Goal: Use online tool/utility

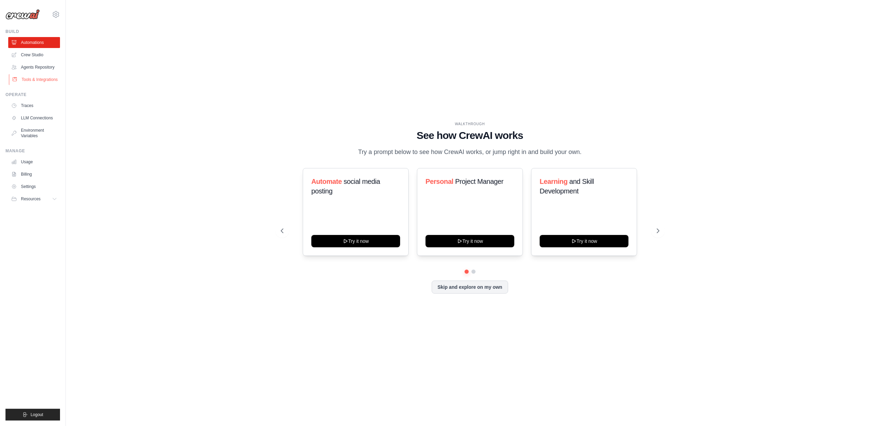
click at [37, 82] on link "Tools & Integrations" at bounding box center [35, 79] width 52 height 11
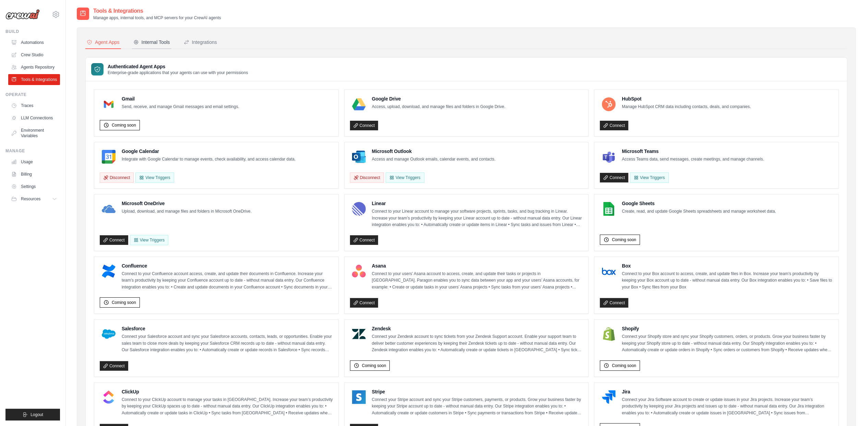
click at [156, 42] on div "Internal Tools" at bounding box center [151, 42] width 37 height 7
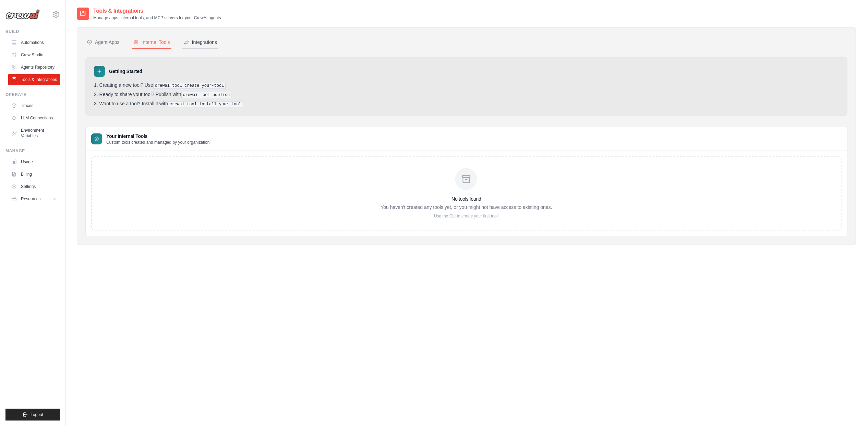
click at [206, 41] on div "Integrations" at bounding box center [200, 42] width 33 height 7
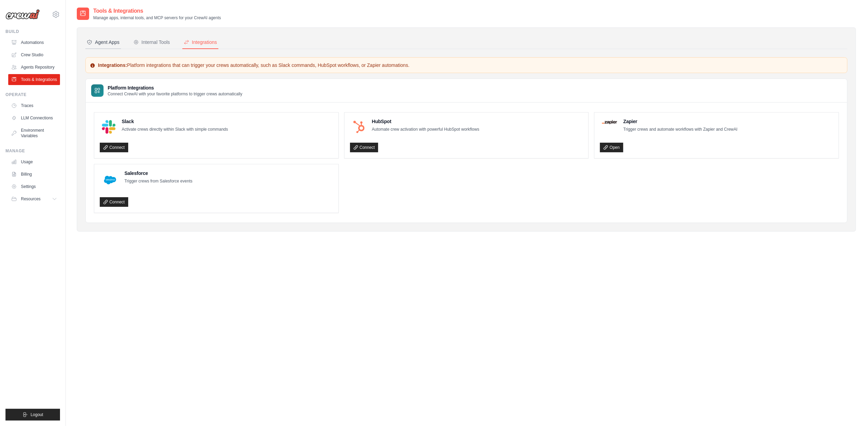
click at [98, 44] on div "Agent Apps" at bounding box center [103, 42] width 33 height 7
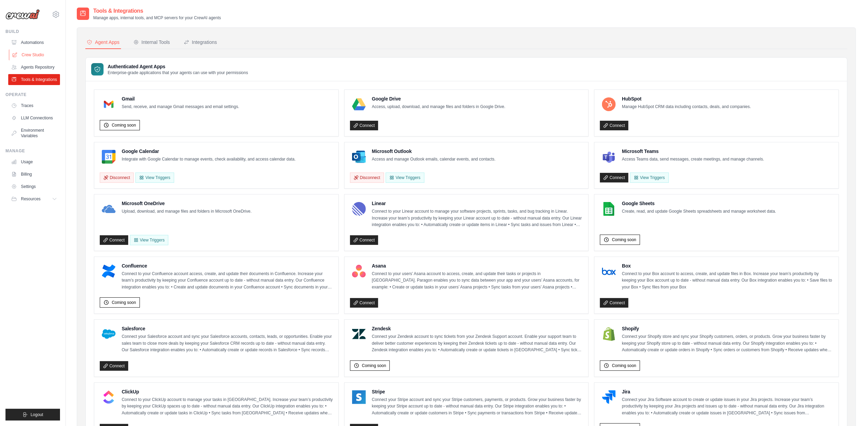
click at [35, 56] on link "Crew Studio" at bounding box center [35, 54] width 52 height 11
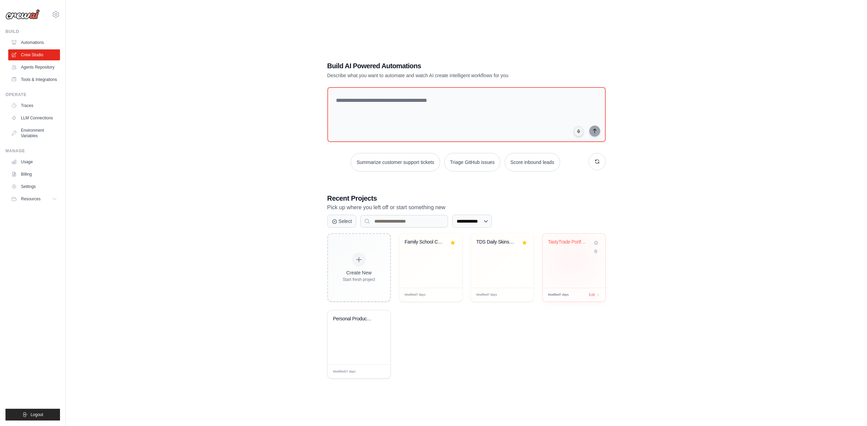
click at [571, 259] on div "TastyTrade Portfolio Optimizer" at bounding box center [574, 261] width 63 height 54
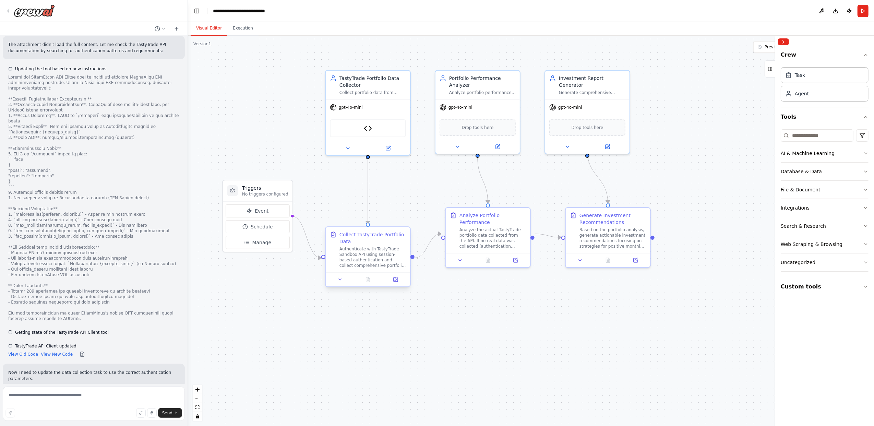
scroll to position [3527, 0]
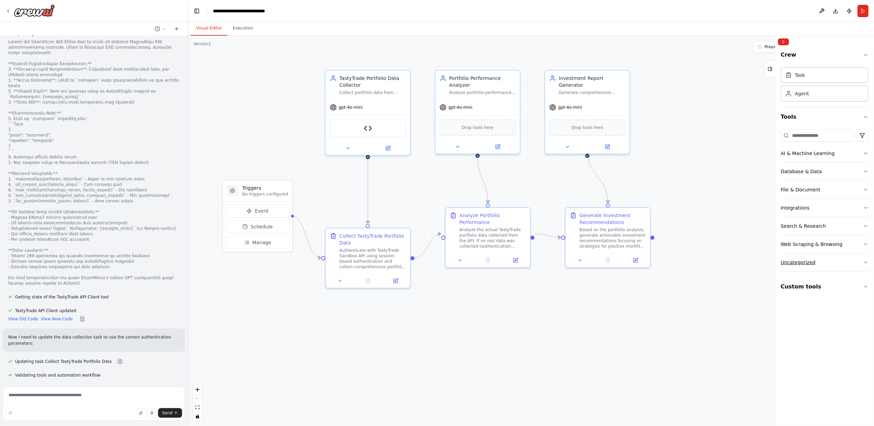
click at [855, 263] on button "Uncategorized" at bounding box center [825, 262] width 88 height 18
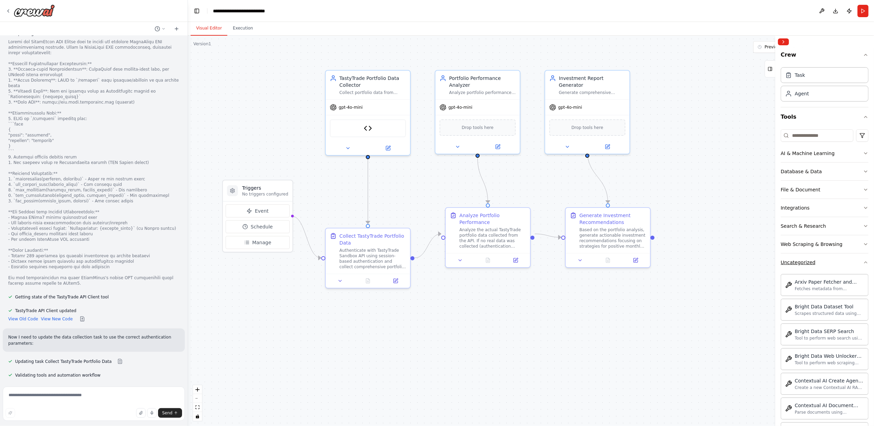
click at [855, 263] on button "Uncategorized" at bounding box center [825, 262] width 88 height 18
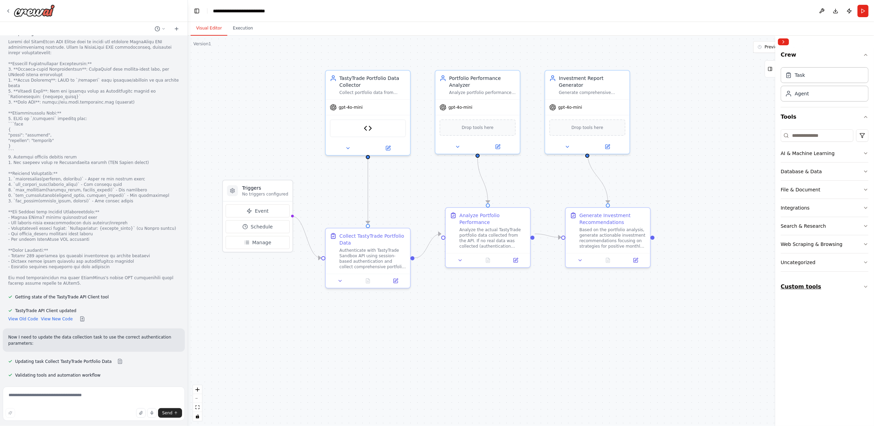
click at [840, 287] on button "Custom tools" at bounding box center [825, 286] width 88 height 19
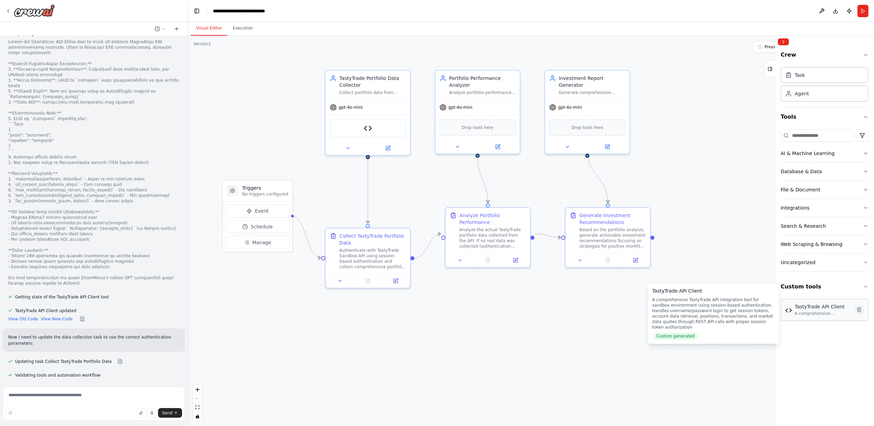
click at [859, 310] on icon at bounding box center [859, 309] width 5 height 5
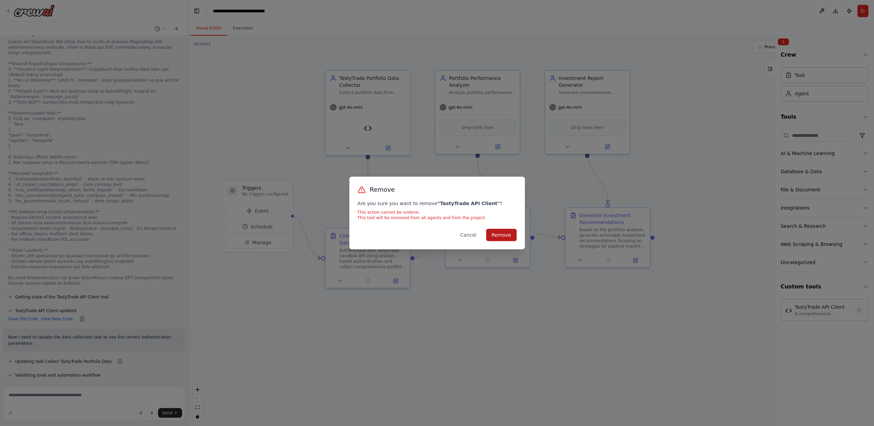
click at [501, 234] on button "Remove" at bounding box center [501, 235] width 31 height 12
